Goal: Task Accomplishment & Management: Manage account settings

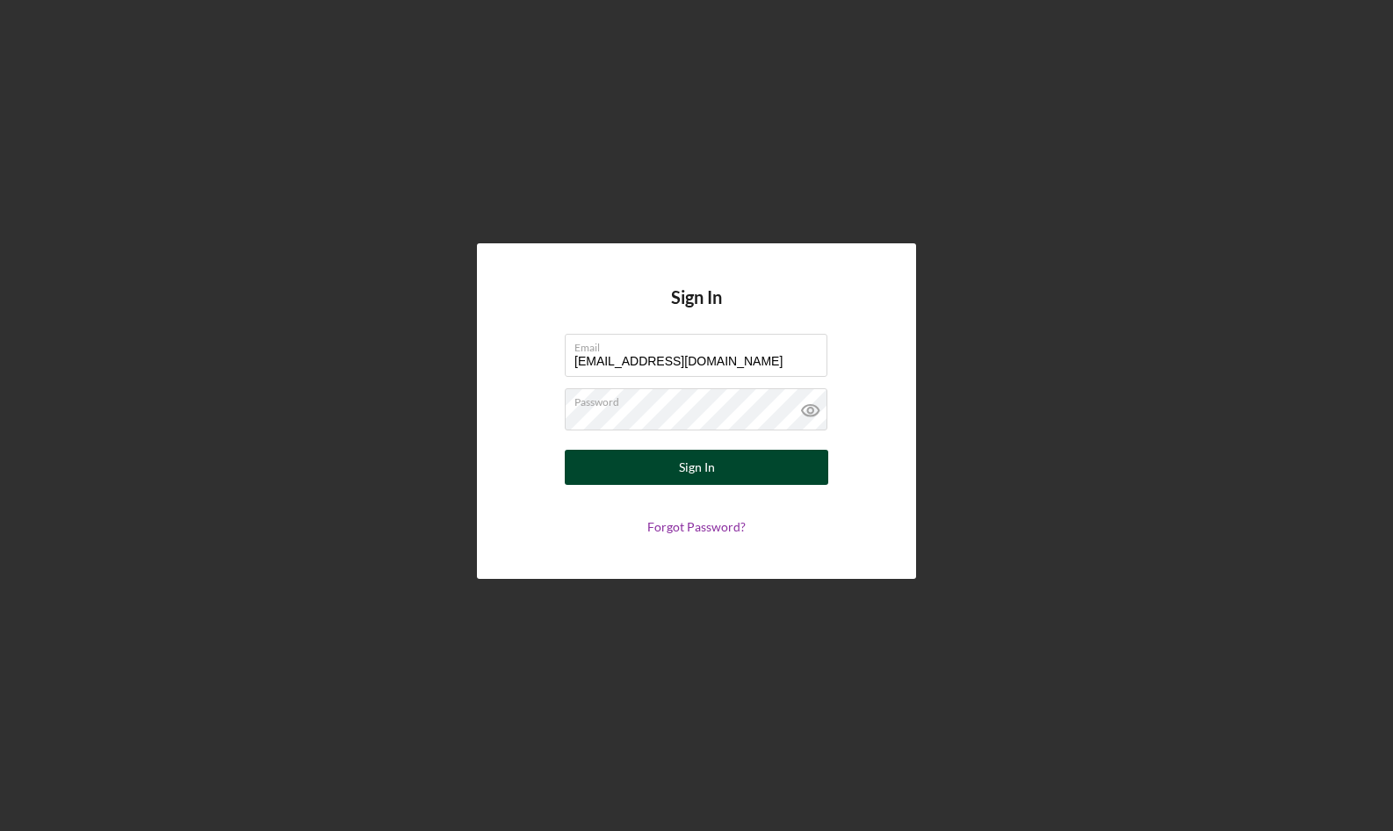
click at [709, 464] on div "Sign In" at bounding box center [697, 467] width 36 height 35
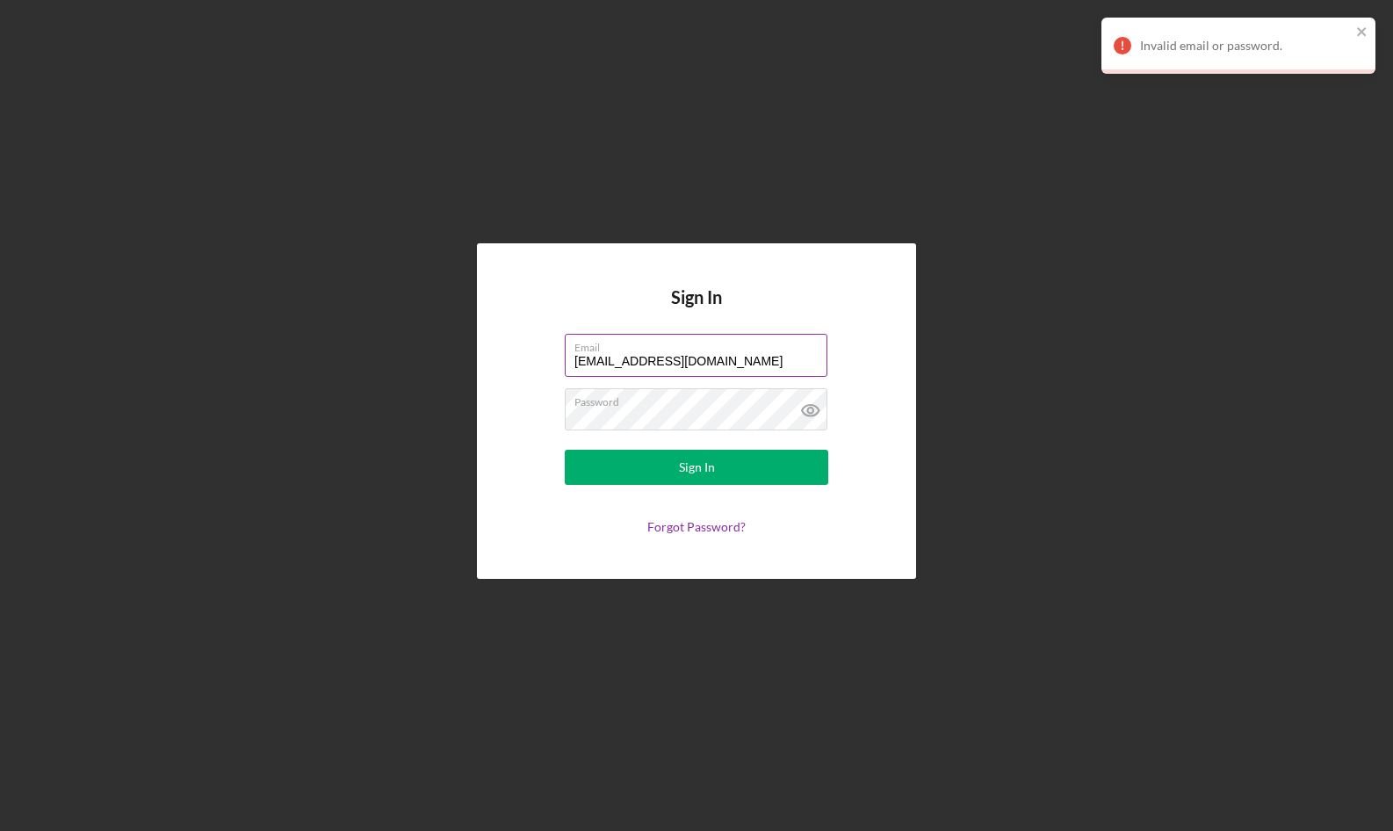
click at [741, 357] on input "[EMAIL_ADDRESS][DOMAIN_NAME]" at bounding box center [696, 355] width 263 height 42
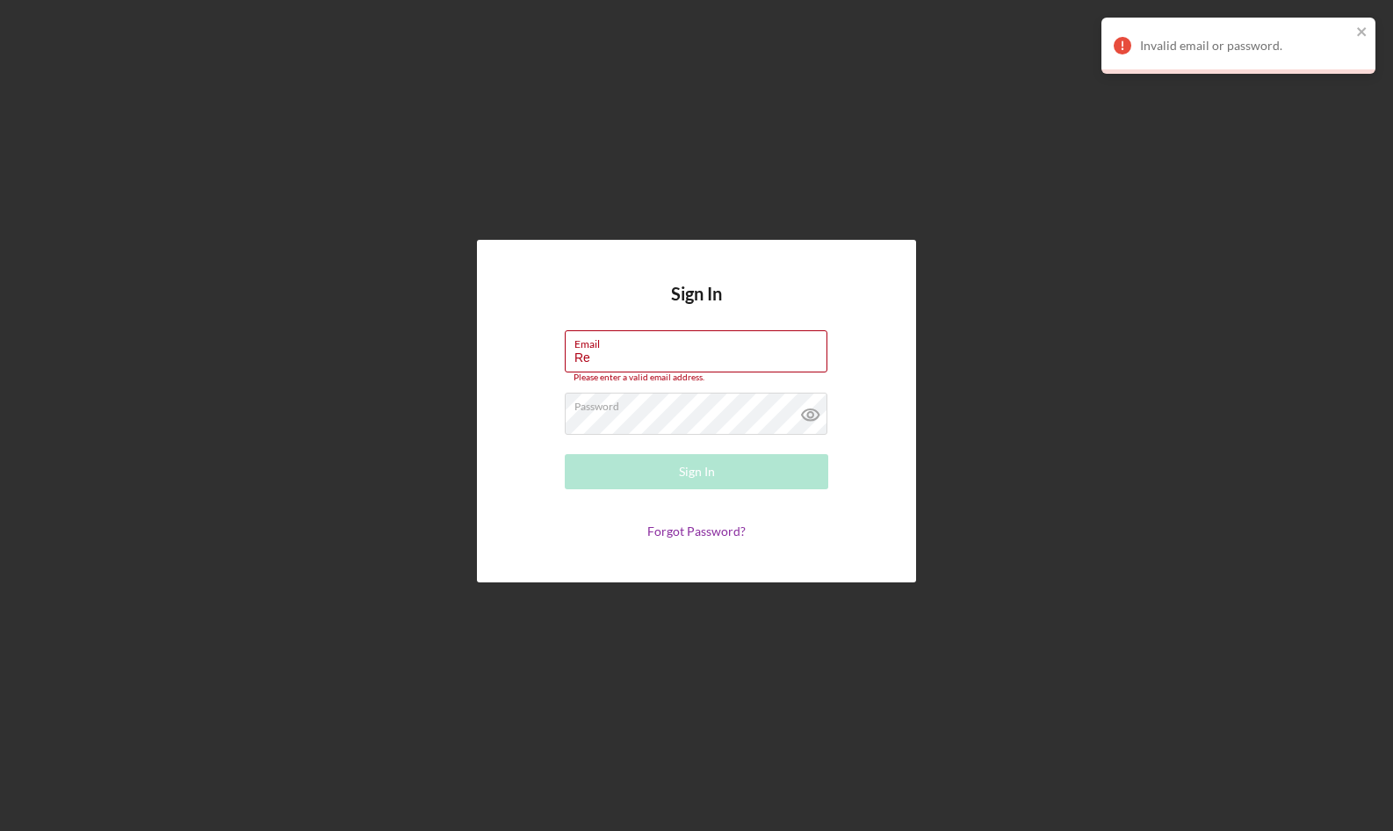
type input "R"
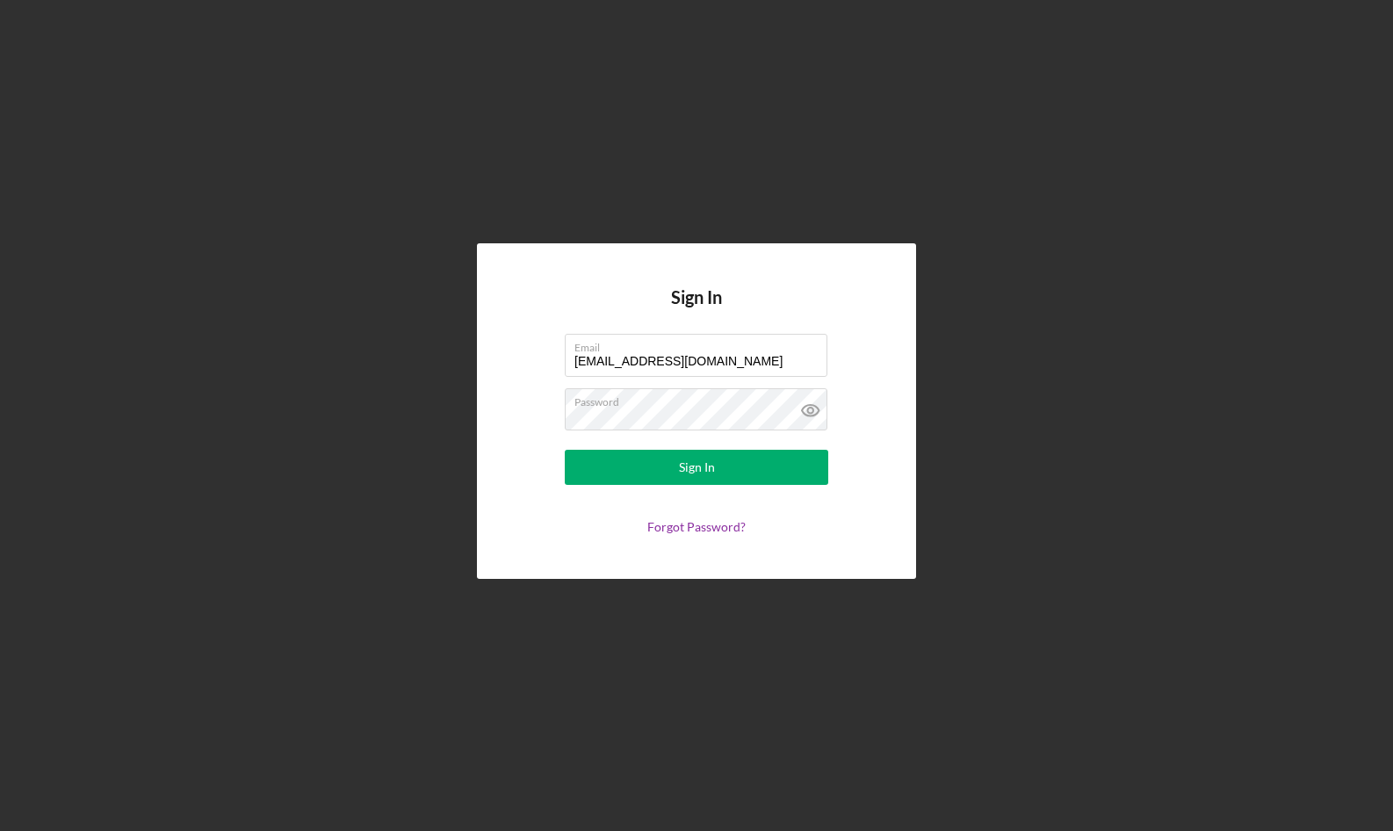
type input "[EMAIL_ADDRESS][DOMAIN_NAME]"
click at [1172, 516] on div "Sign In Email lilly69hunter@gmail.com Password Sign In Forgot Password?" at bounding box center [696, 411] width 1375 height 822
drag, startPoint x: 1064, startPoint y: 494, endPoint x: 1050, endPoint y: 521, distance: 30.3
click at [1064, 496] on div "Sign In Email lilly69hunter@gmail.com Password Sign In Forgot Password?" at bounding box center [696, 411] width 1375 height 822
click at [667, 465] on button "Sign In" at bounding box center [696, 467] width 263 height 35
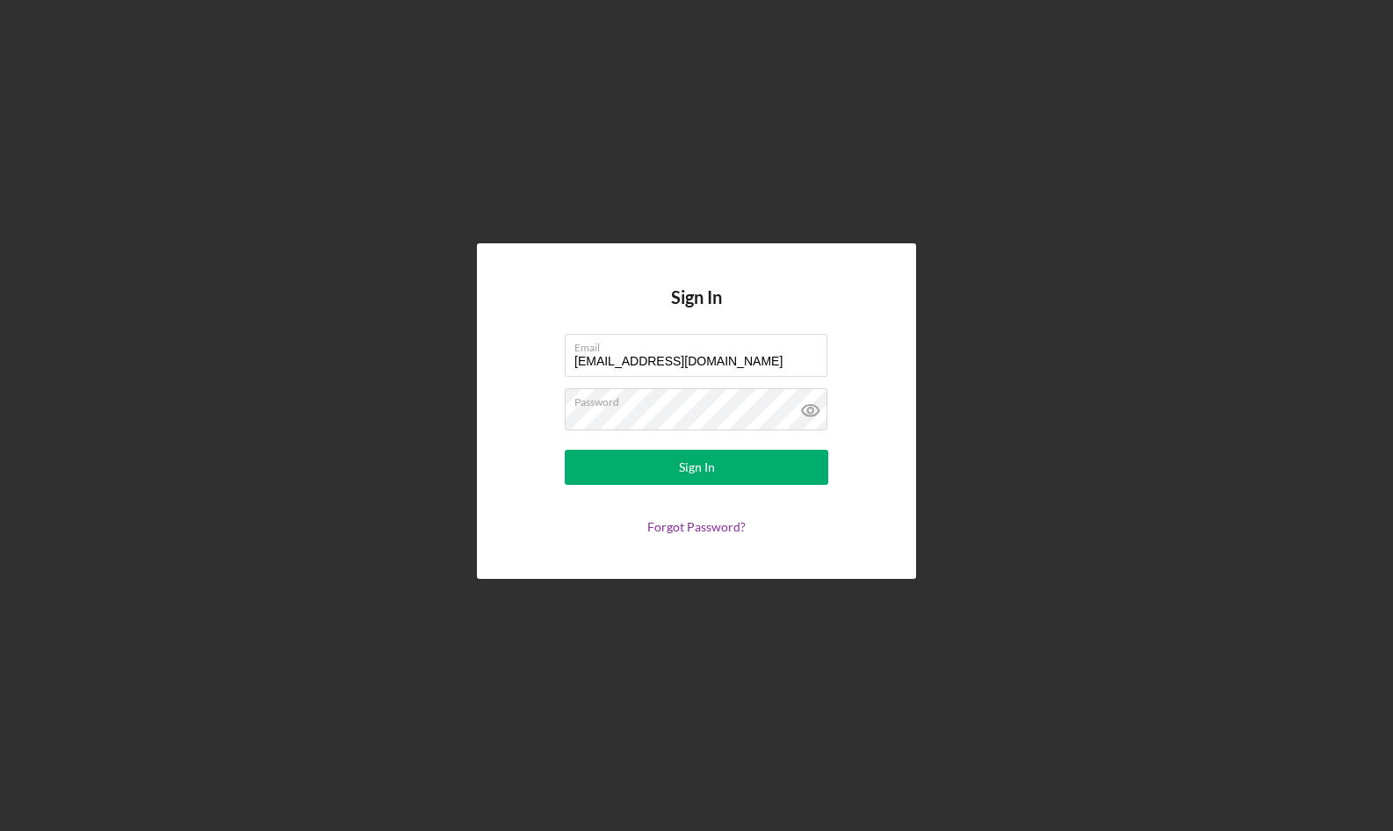
drag, startPoint x: 1299, startPoint y: 504, endPoint x: 1226, endPoint y: 502, distance: 72.9
click at [1293, 506] on div "Sign In Email lilly69hunter@gmail.com Password Sign In Forgot Password?" at bounding box center [696, 411] width 1375 height 822
click at [705, 461] on div "Sign In" at bounding box center [697, 467] width 36 height 35
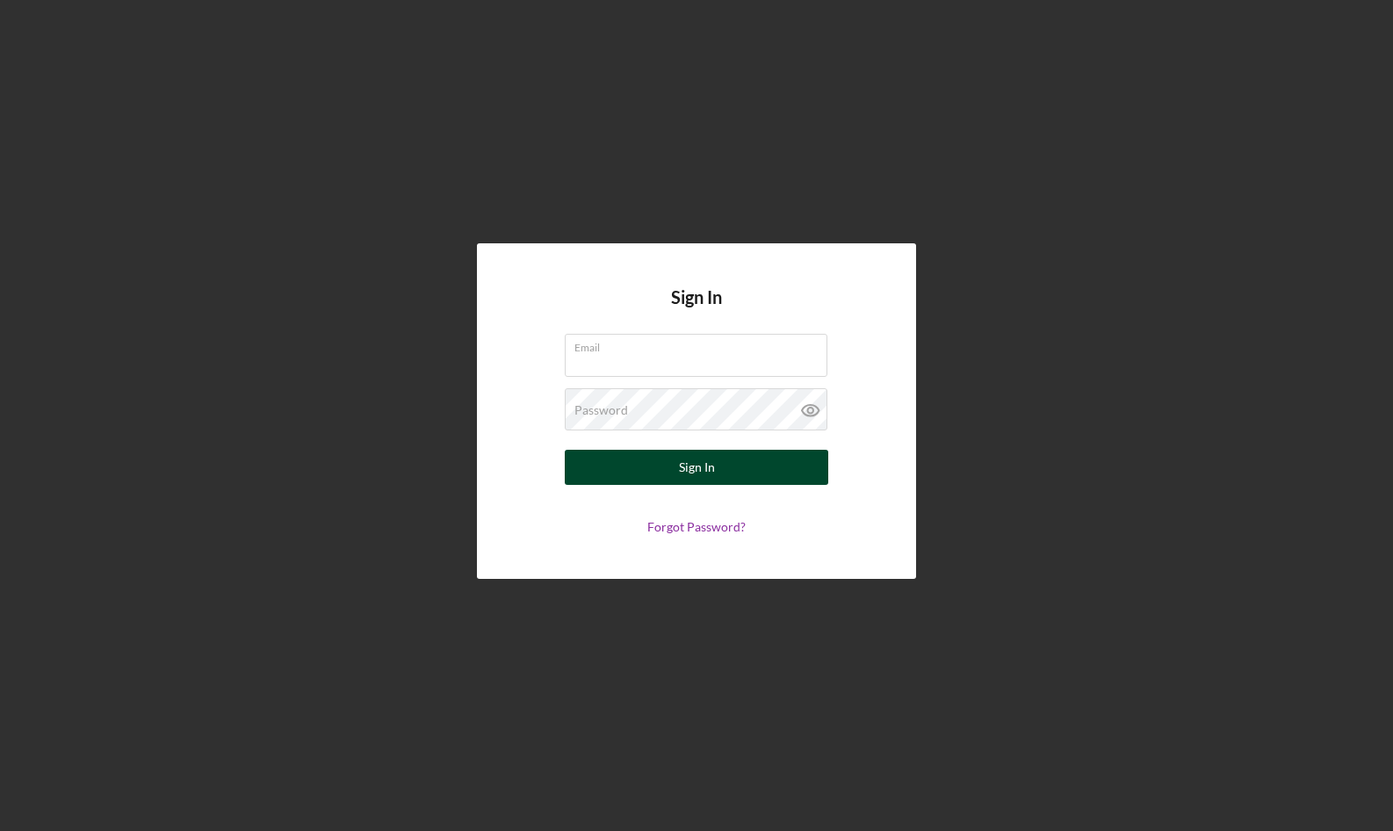
type input "[EMAIL_ADDRESS][DOMAIN_NAME]"
click at [697, 461] on div "Sign In" at bounding box center [697, 467] width 36 height 35
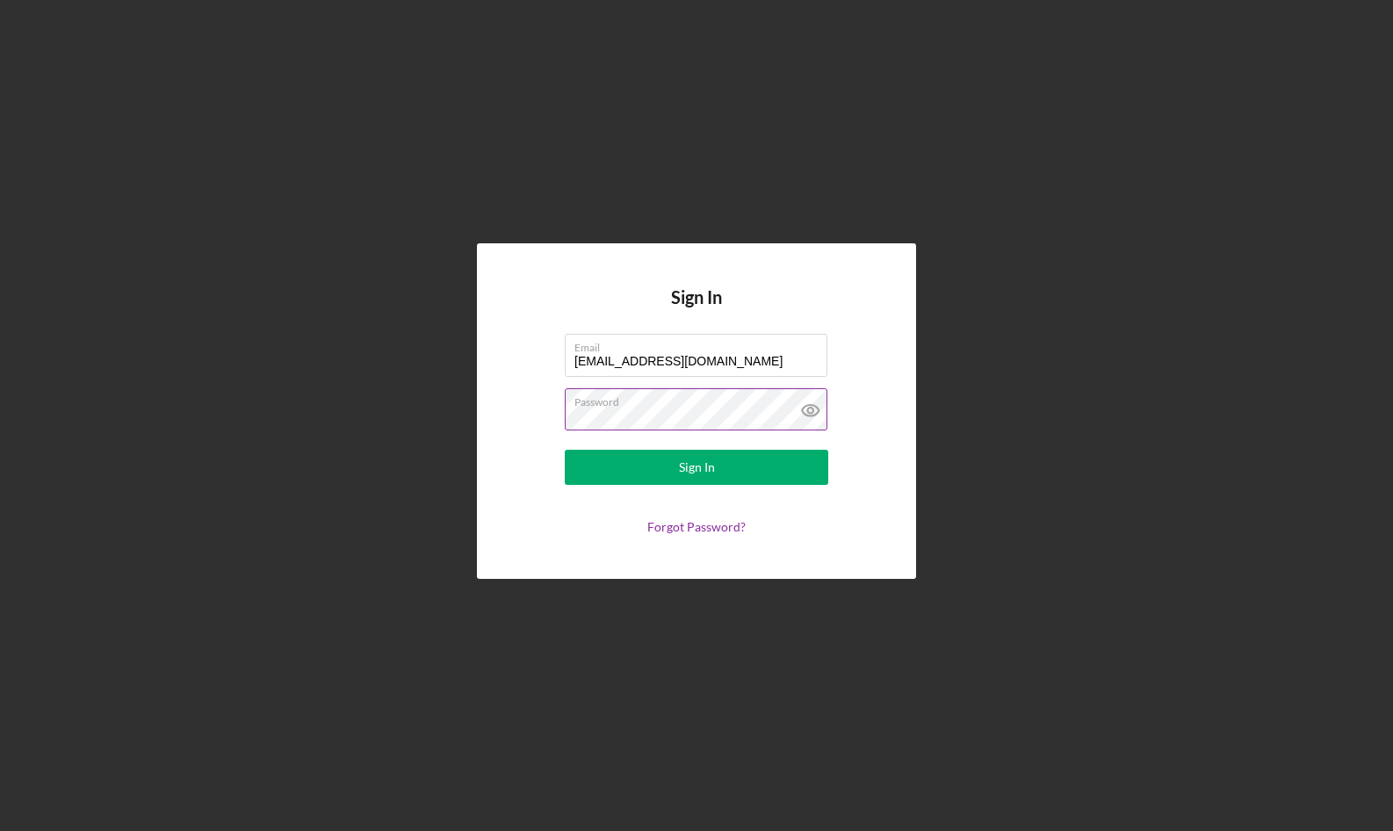
click at [814, 409] on icon at bounding box center [811, 410] width 44 height 44
click at [686, 466] on div "Sign In" at bounding box center [697, 467] width 36 height 35
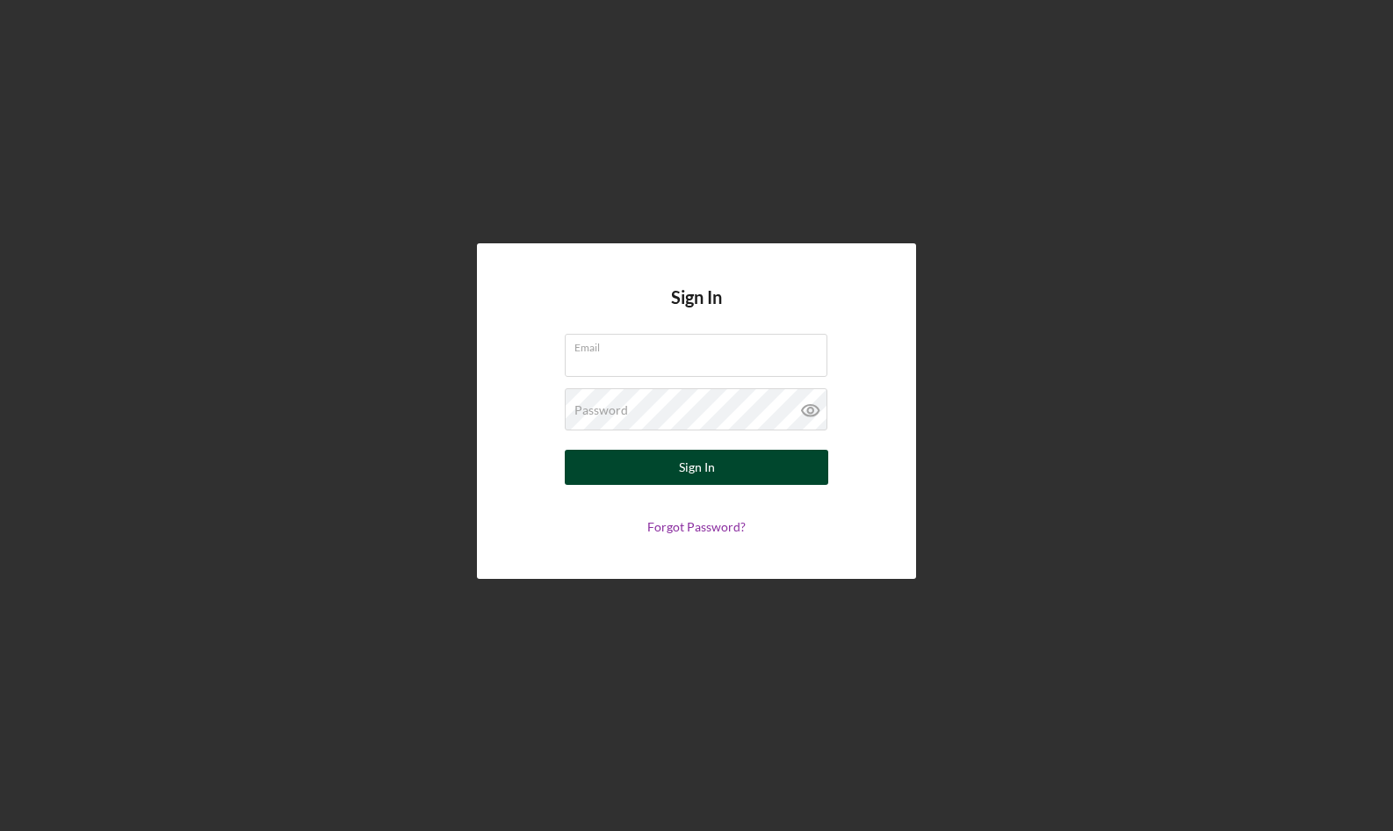
type input "[EMAIL_ADDRESS][DOMAIN_NAME]"
click at [678, 470] on button "Sign In" at bounding box center [696, 467] width 263 height 35
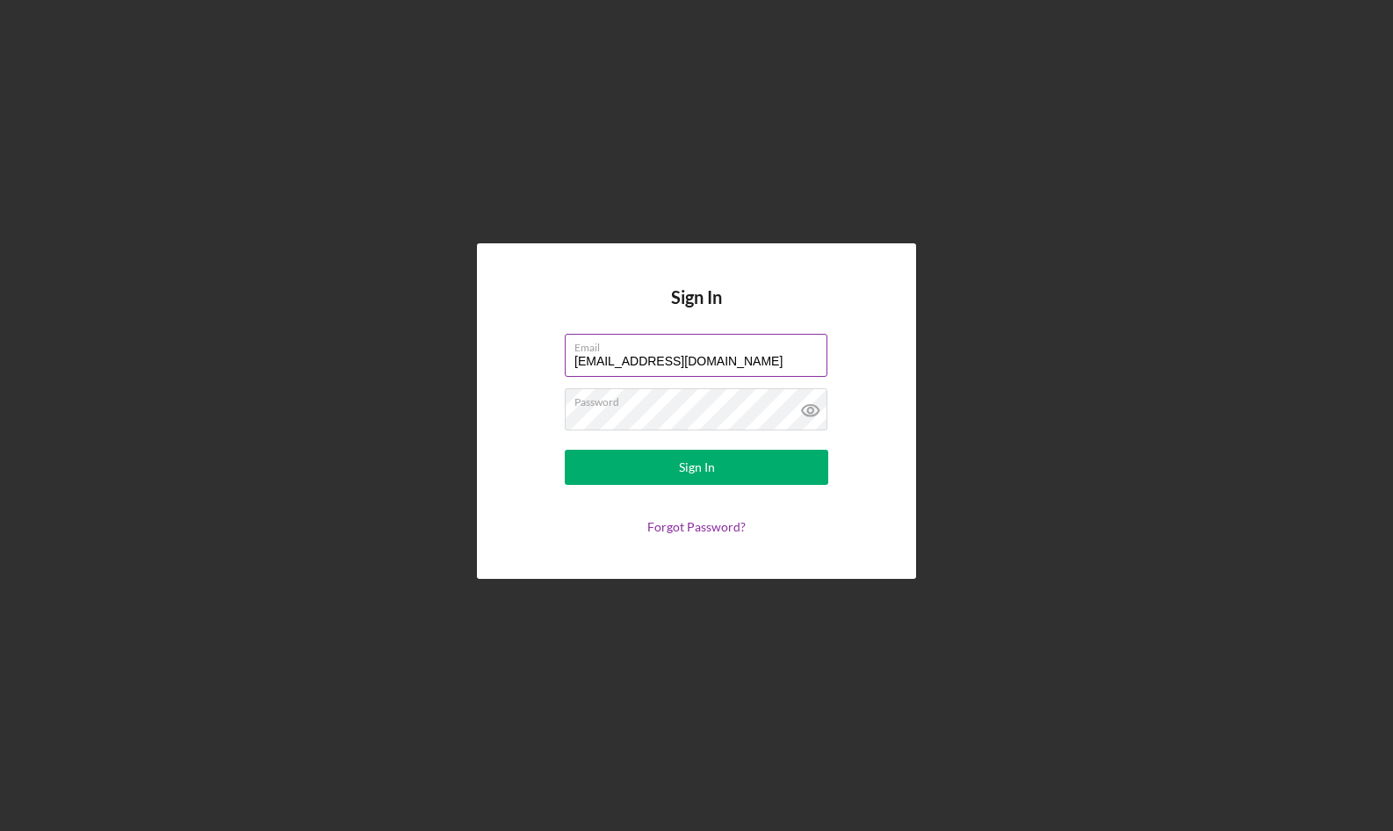
click at [727, 360] on input "[EMAIL_ADDRESS][DOMAIN_NAME]" at bounding box center [696, 355] width 263 height 42
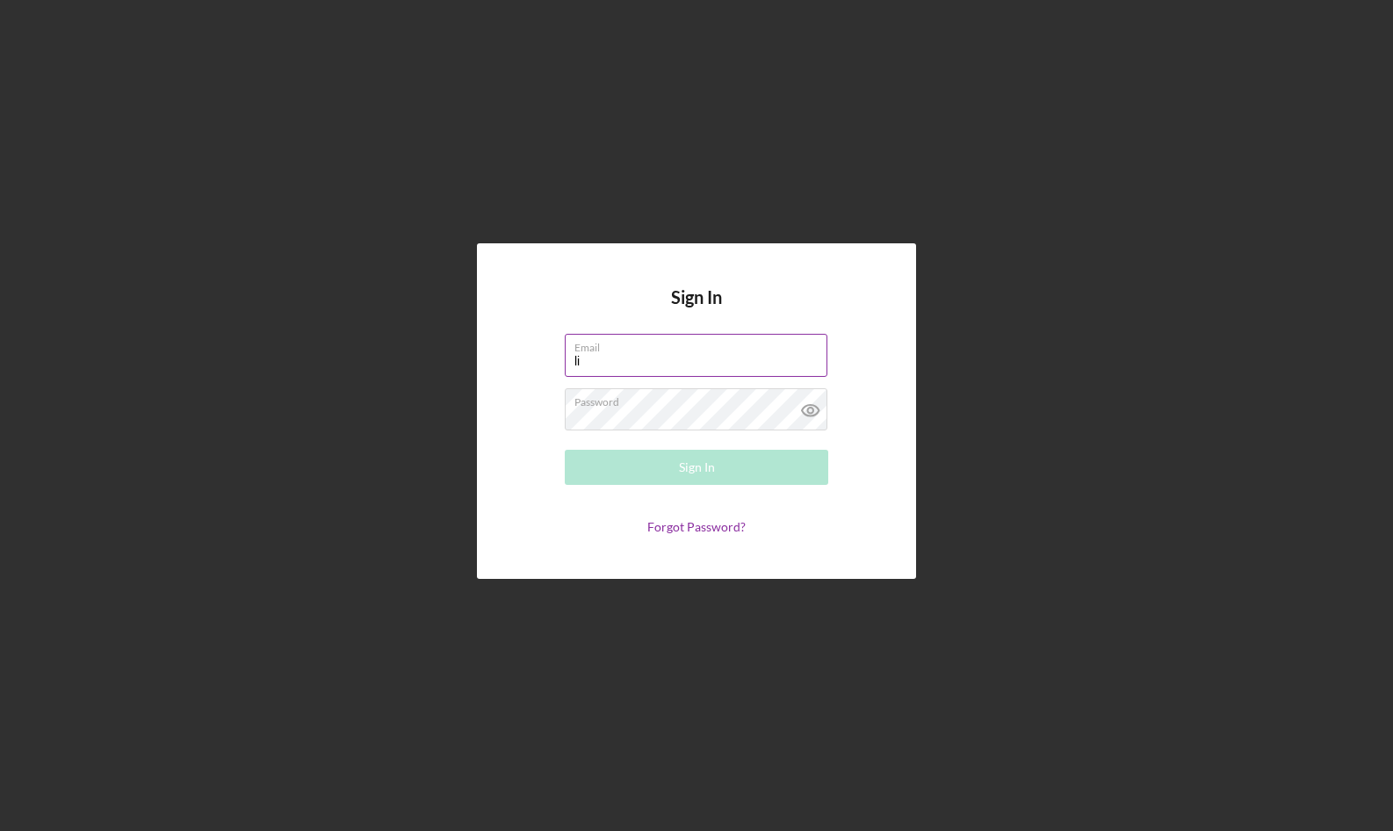
type input "l"
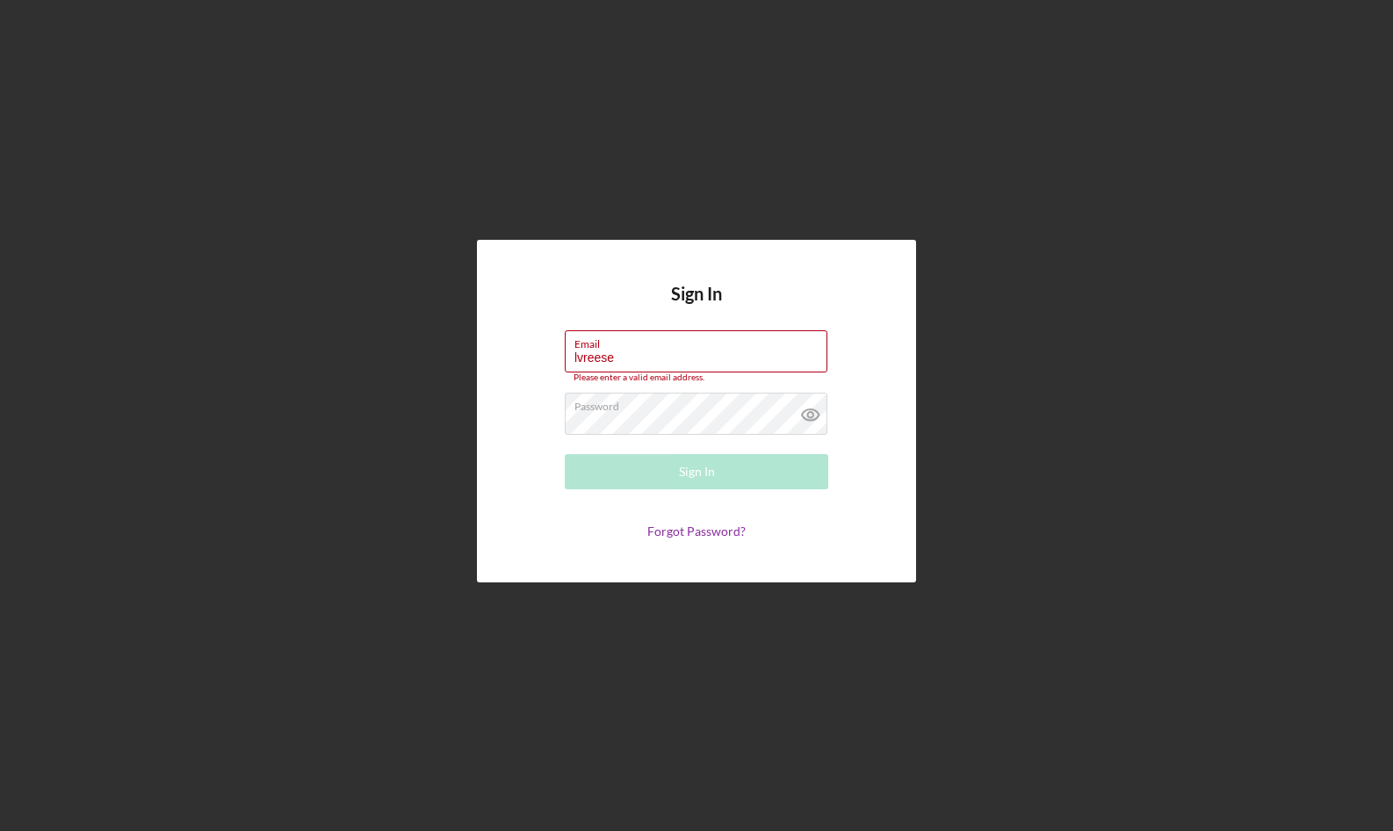
click at [870, 534] on form "Email lvreese Please enter a valid email address. Password Sign In Forgot Passw…" at bounding box center [696, 434] width 351 height 209
click at [632, 358] on input "lvreese" at bounding box center [696, 351] width 263 height 42
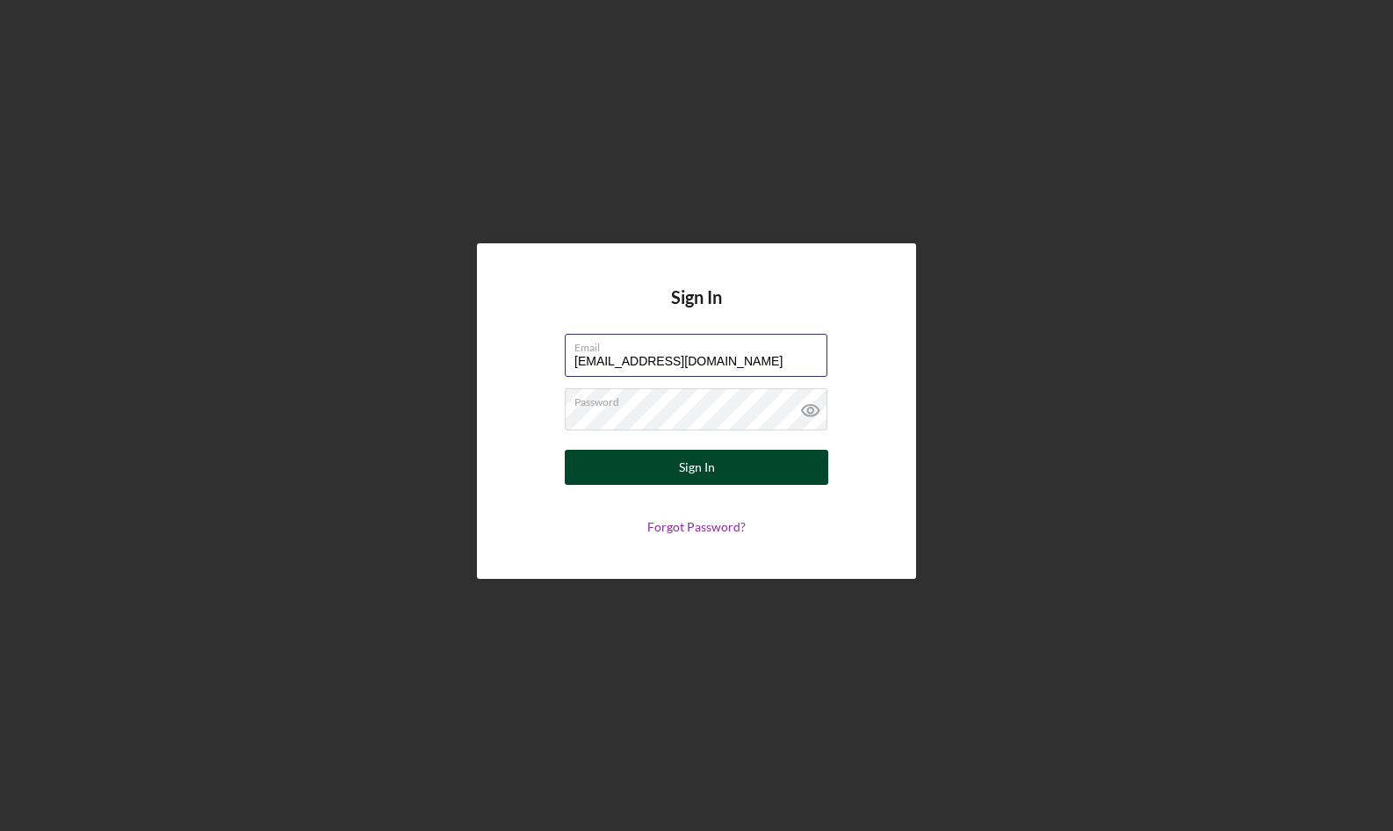
type input "lvreese60@gmail.com"
click at [702, 462] on div "Sign In" at bounding box center [697, 467] width 36 height 35
